Goal: Find specific page/section: Find specific page/section

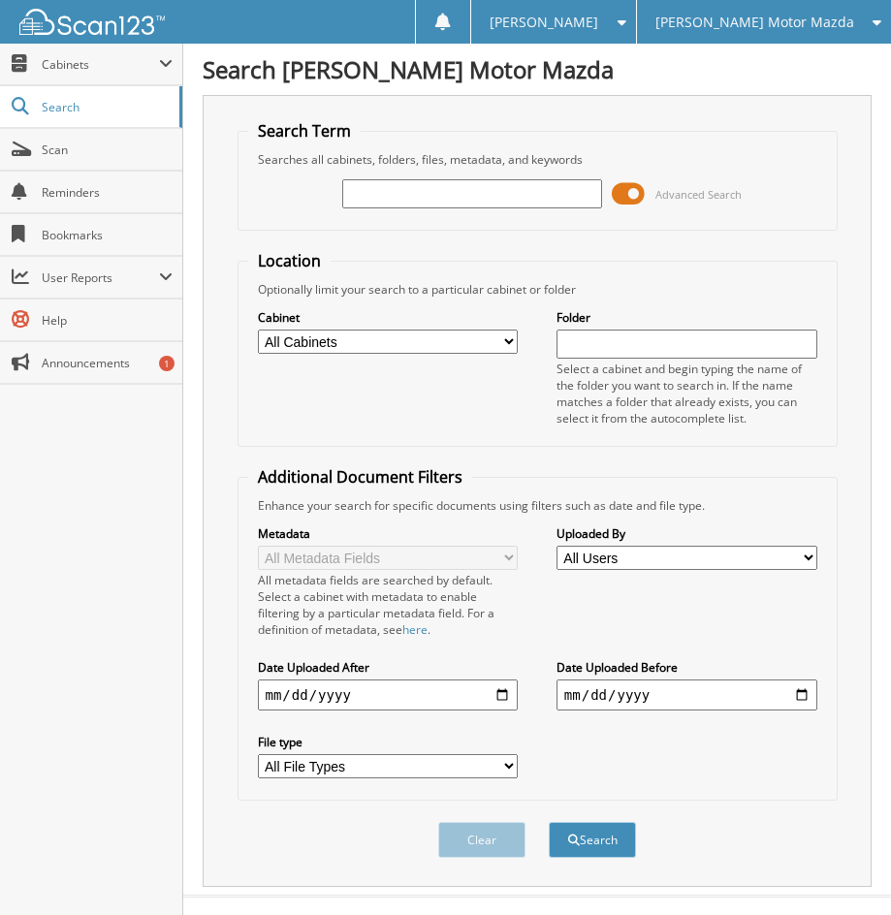
click at [448, 201] on input "text" at bounding box center [472, 193] width 261 height 29
type input "K505353"
click at [592, 830] on button "Search" at bounding box center [592, 840] width 87 height 36
click at [630, 202] on span at bounding box center [628, 193] width 33 height 29
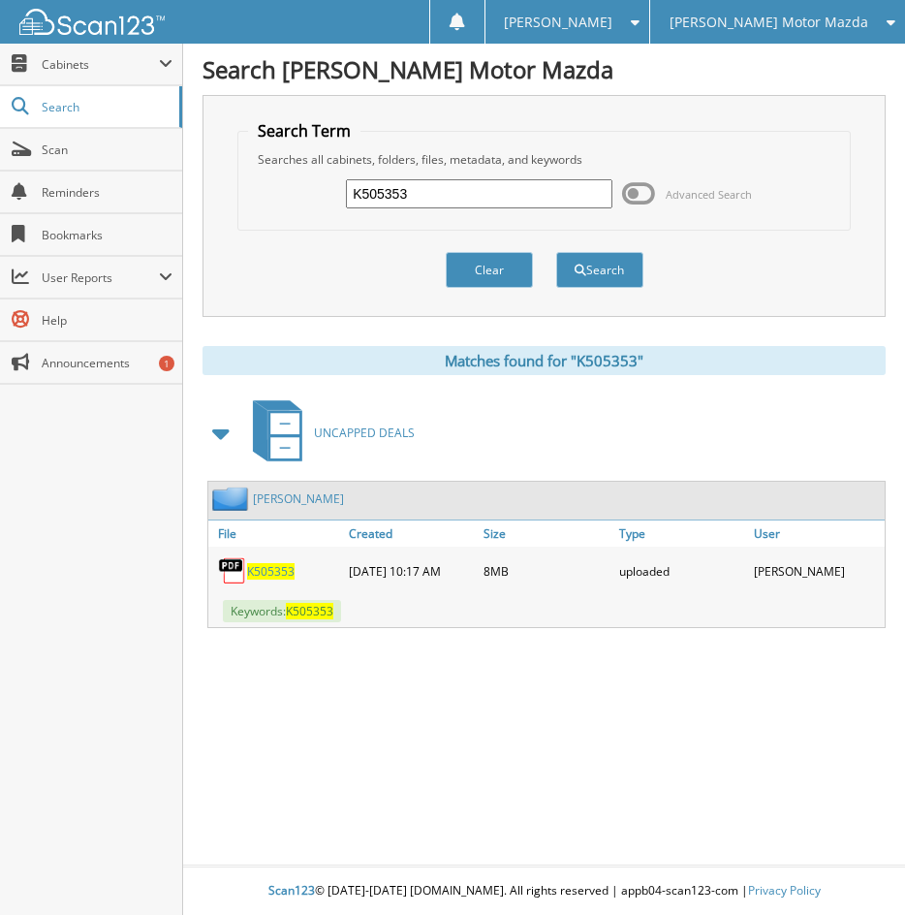
click at [277, 564] on span "K505353" at bounding box center [270, 571] width 47 height 16
click at [266, 576] on span "K505353" at bounding box center [270, 571] width 47 height 16
